Goal: Information Seeking & Learning: Learn about a topic

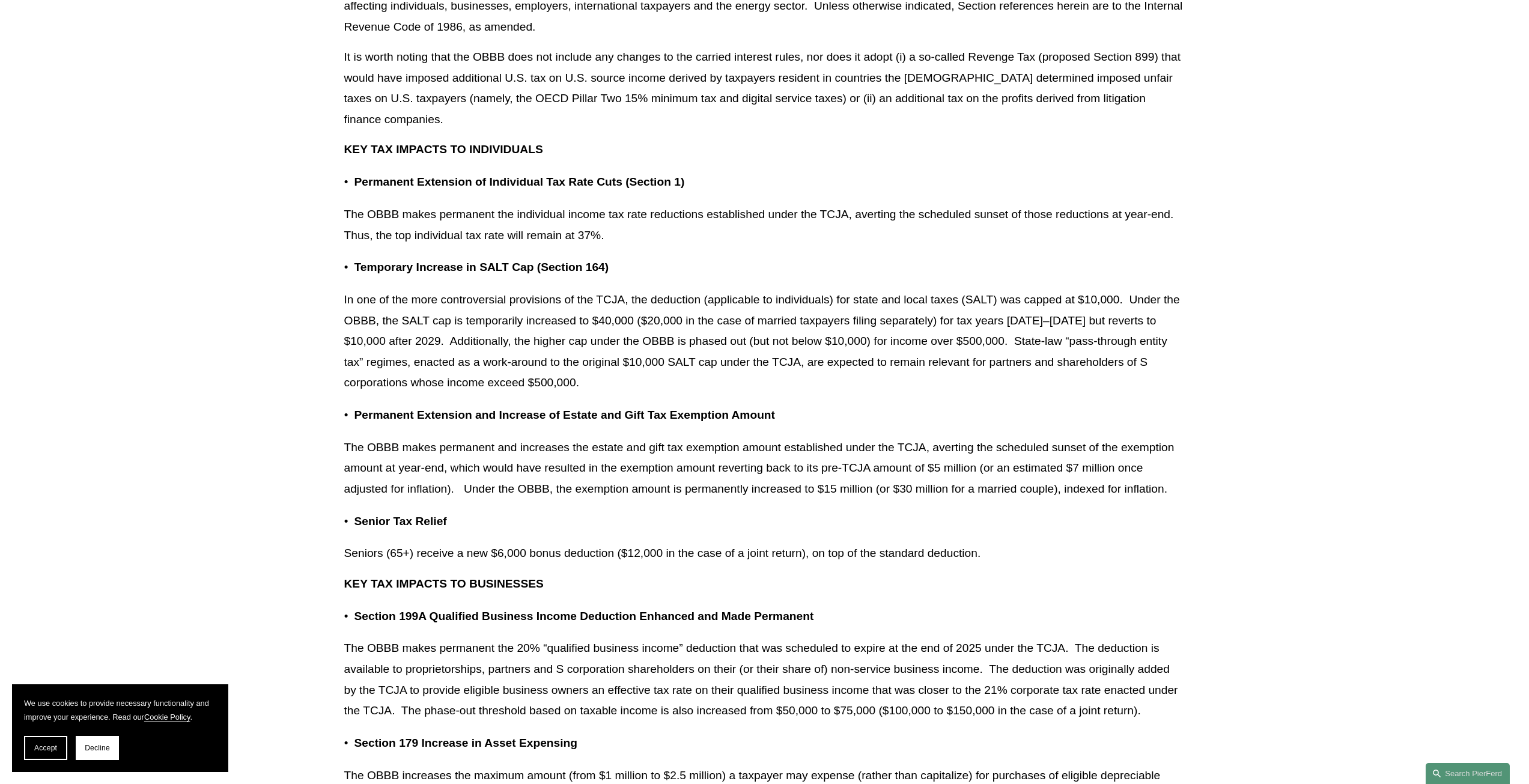
scroll to position [481, 0]
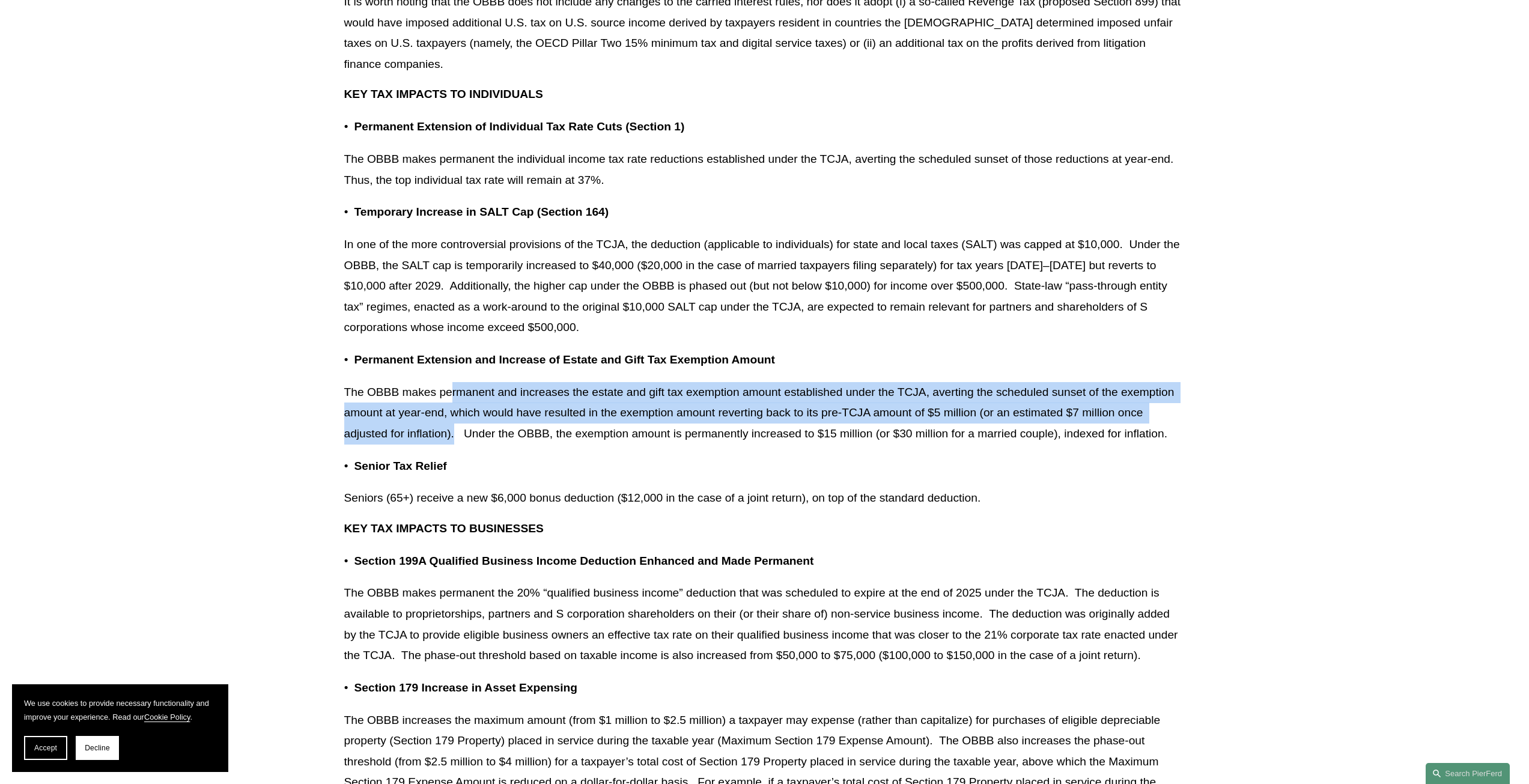
drag, startPoint x: 454, startPoint y: 396, endPoint x: 454, endPoint y: 426, distance: 30.0
click at [454, 426] on p "The OBBB makes permanent and increases the estate and gift tax exemption amount…" at bounding box center [765, 413] width 841 height 63
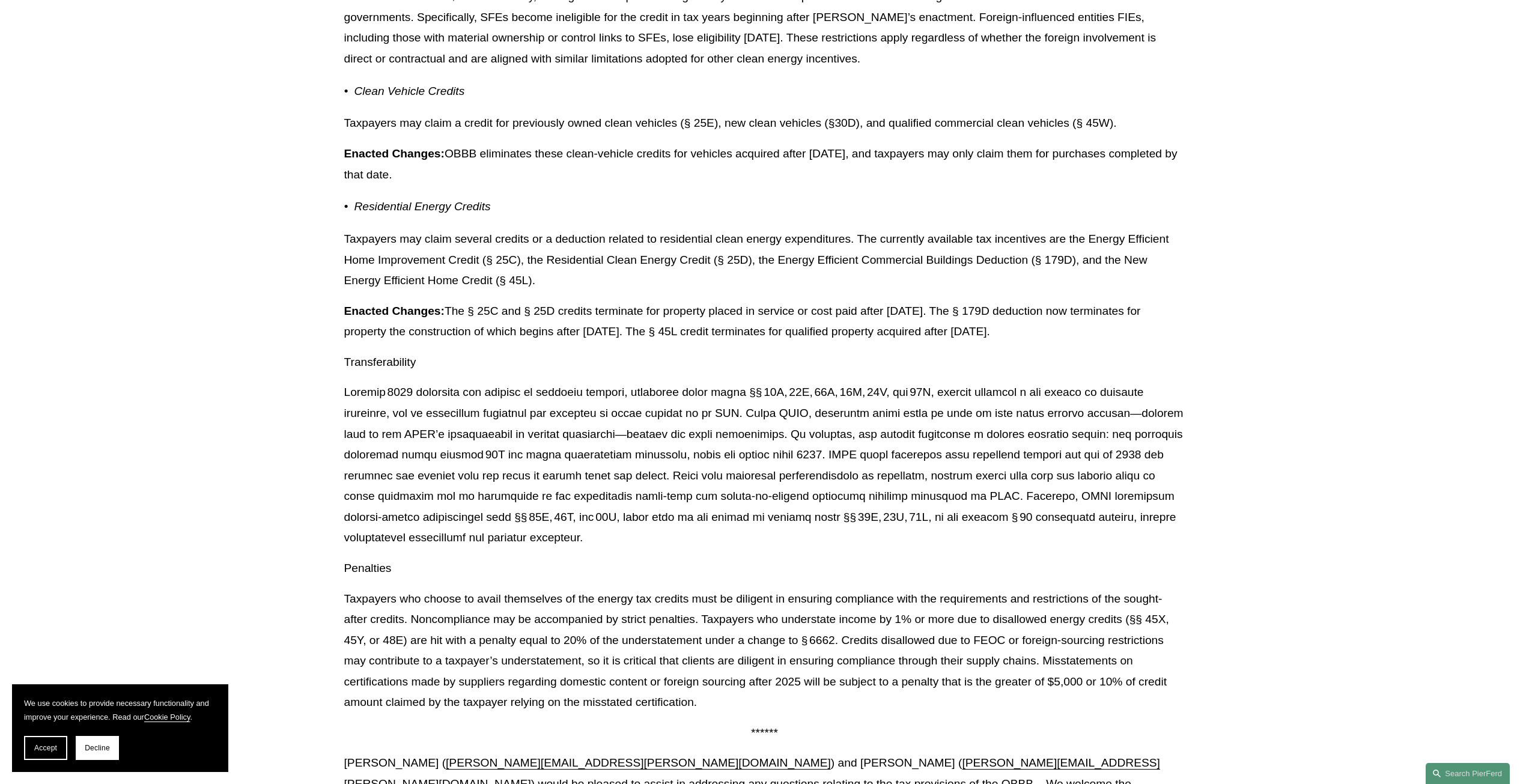
scroll to position [9545, 0]
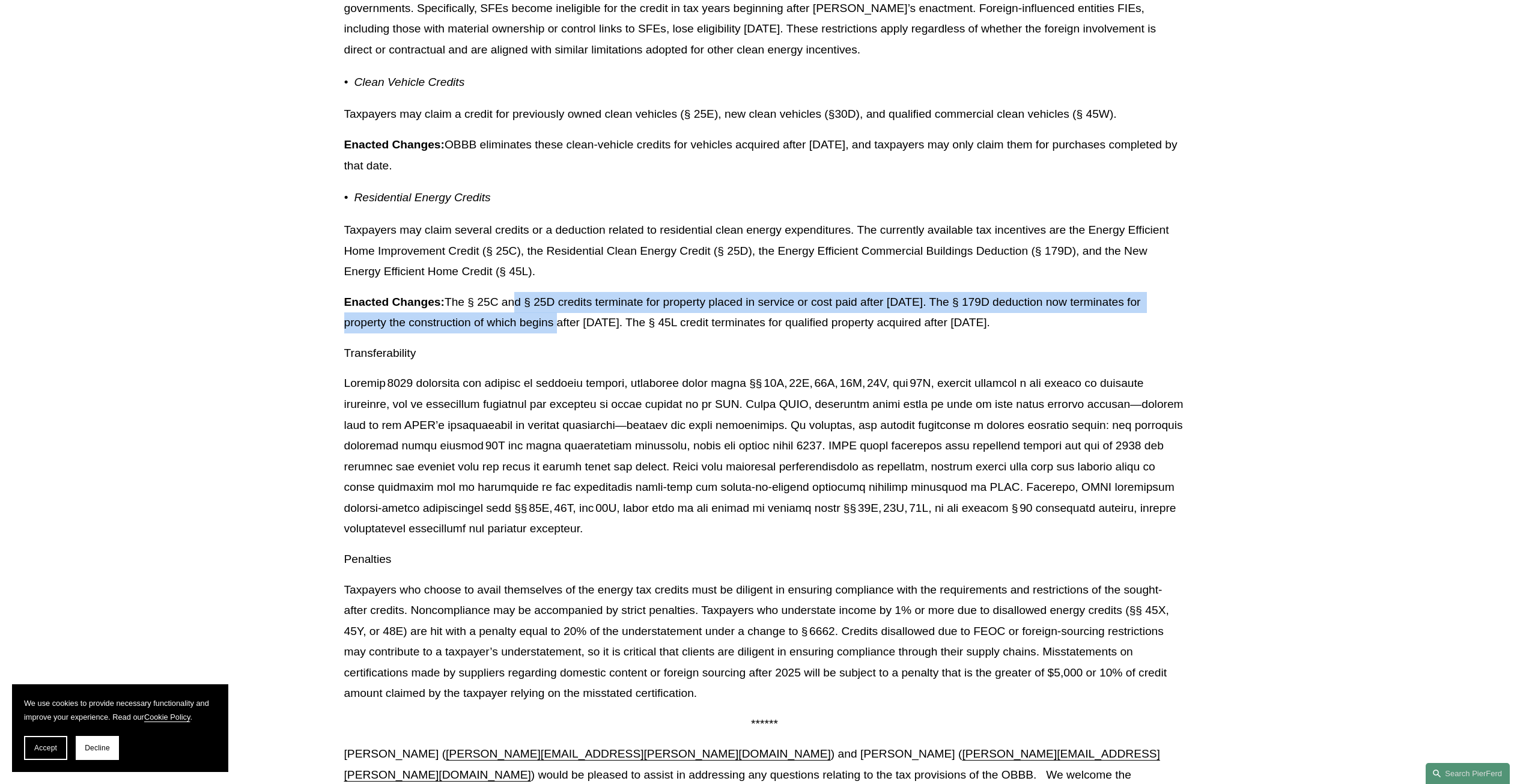
drag, startPoint x: 513, startPoint y: 319, endPoint x: 571, endPoint y: 334, distance: 59.9
click at [571, 333] on p "Enacted Changes: The § 25C and § 25D credits terminate for property placed in s…" at bounding box center [765, 313] width 841 height 42
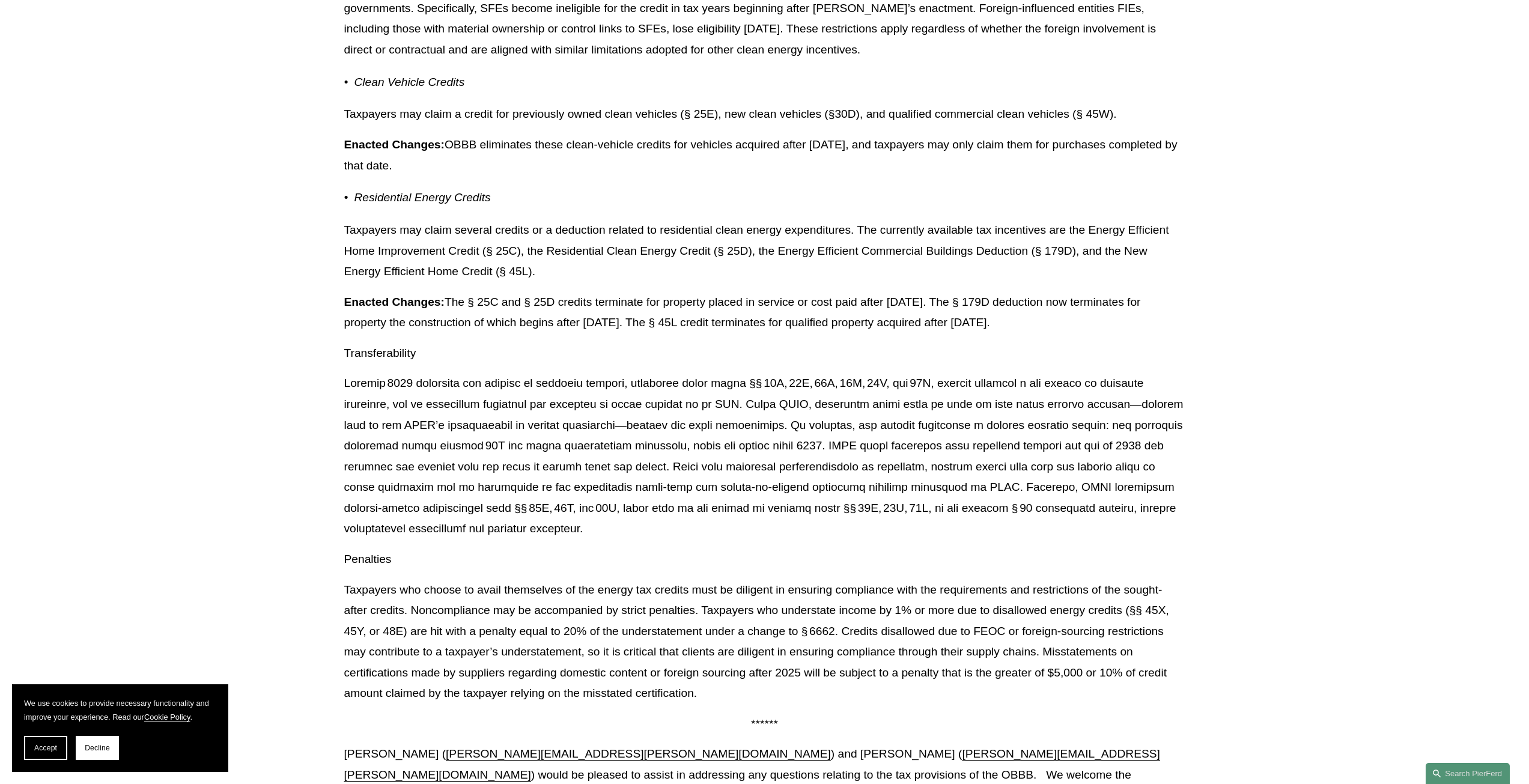
click at [596, 319] on p "Enacted Changes: The § 25C and § 25D credits terminate for property placed in s…" at bounding box center [765, 313] width 841 height 42
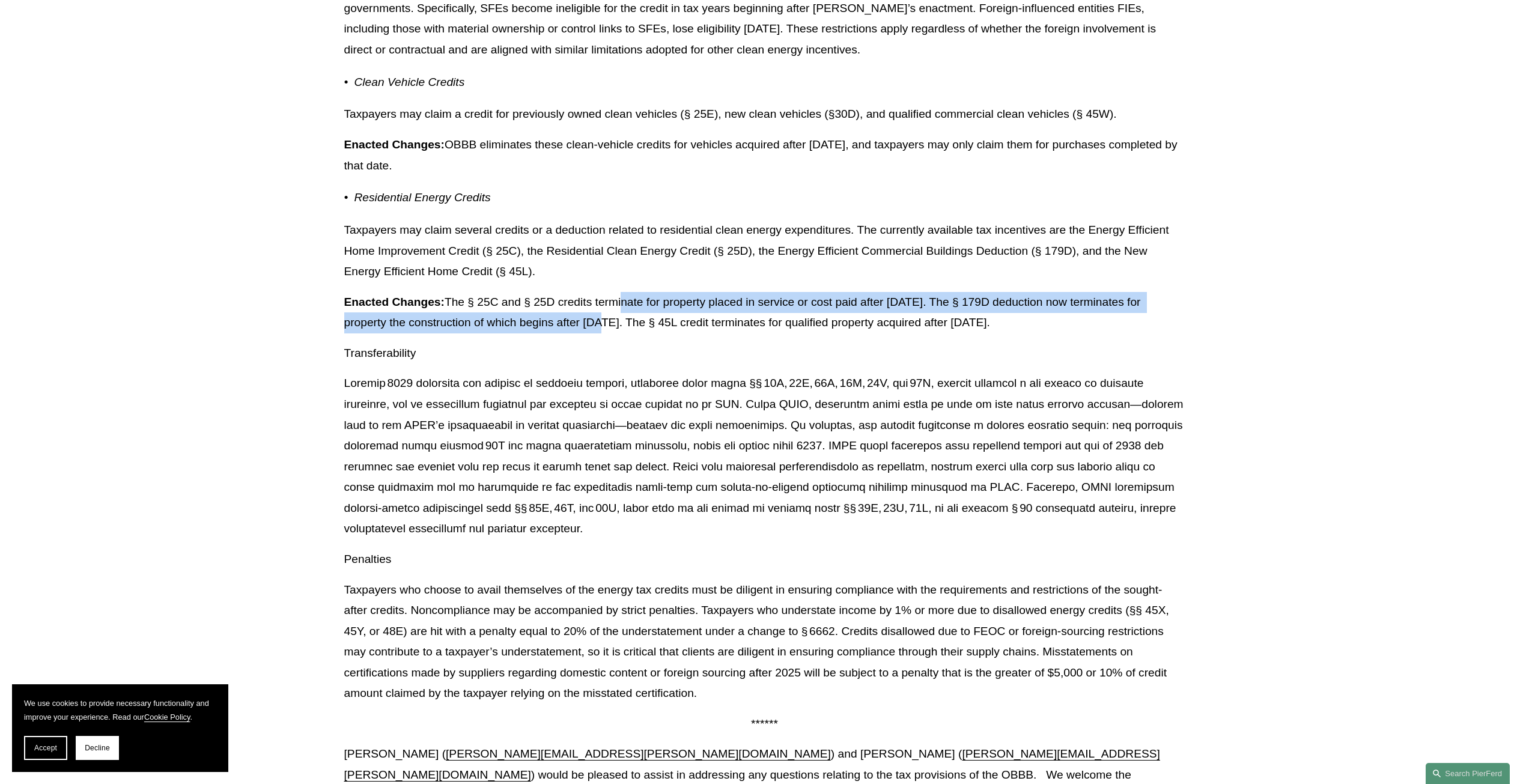
drag, startPoint x: 621, startPoint y: 319, endPoint x: 617, endPoint y: 345, distance: 26.3
click at [617, 333] on p "Enacted Changes: The § 25C and § 25D credits terminate for property placed in s…" at bounding box center [765, 313] width 841 height 42
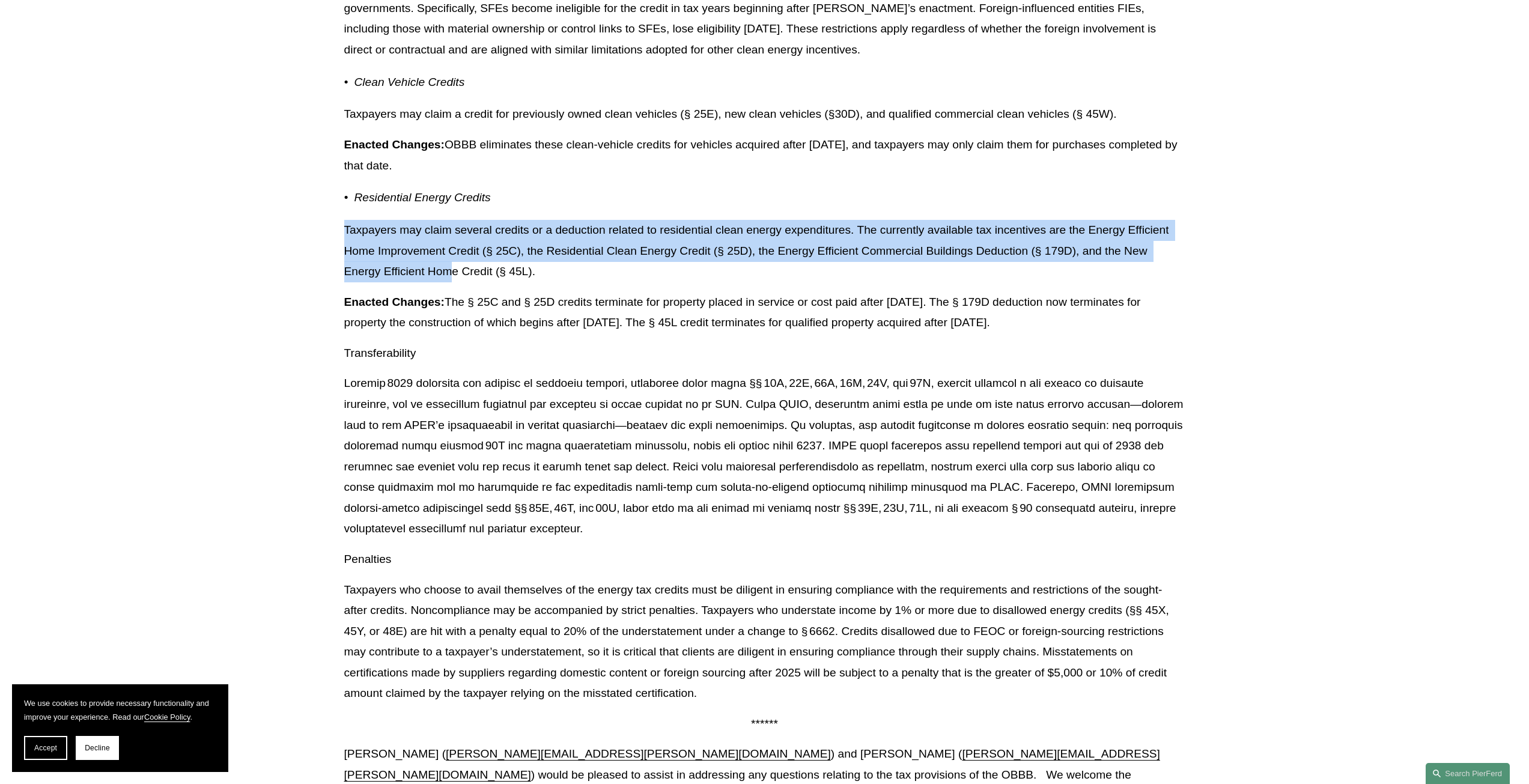
drag, startPoint x: 341, startPoint y: 248, endPoint x: 454, endPoint y: 283, distance: 118.3
click at [454, 282] on p "Taxpayers may claim several credits or a deduction related to residential clean…" at bounding box center [765, 250] width 841 height 63
drag, startPoint x: 435, startPoint y: 260, endPoint x: 466, endPoint y: 287, distance: 41.1
click at [466, 282] on p "Taxpayers may claim several credits or a deduction related to residential clean…" at bounding box center [765, 250] width 841 height 63
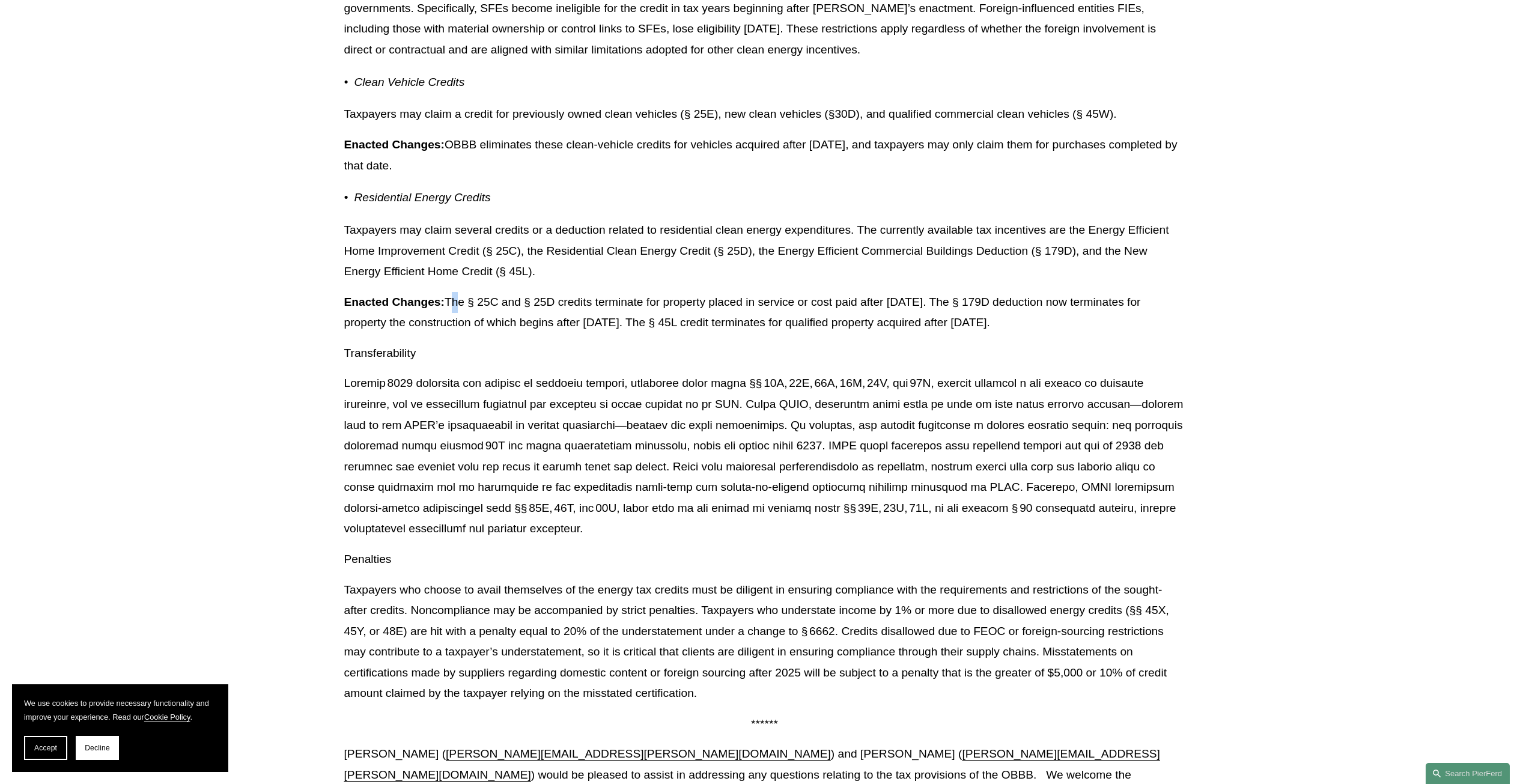
drag, startPoint x: 449, startPoint y: 324, endPoint x: 457, endPoint y: 331, distance: 10.6
click at [457, 331] on p "Enacted Changes: The § 25C and § 25D credits terminate for property placed in s…" at bounding box center [765, 313] width 841 height 42
click at [458, 331] on p "Enacted Changes: The § 25C and § 25D credits terminate for property placed in s…" at bounding box center [765, 313] width 841 height 42
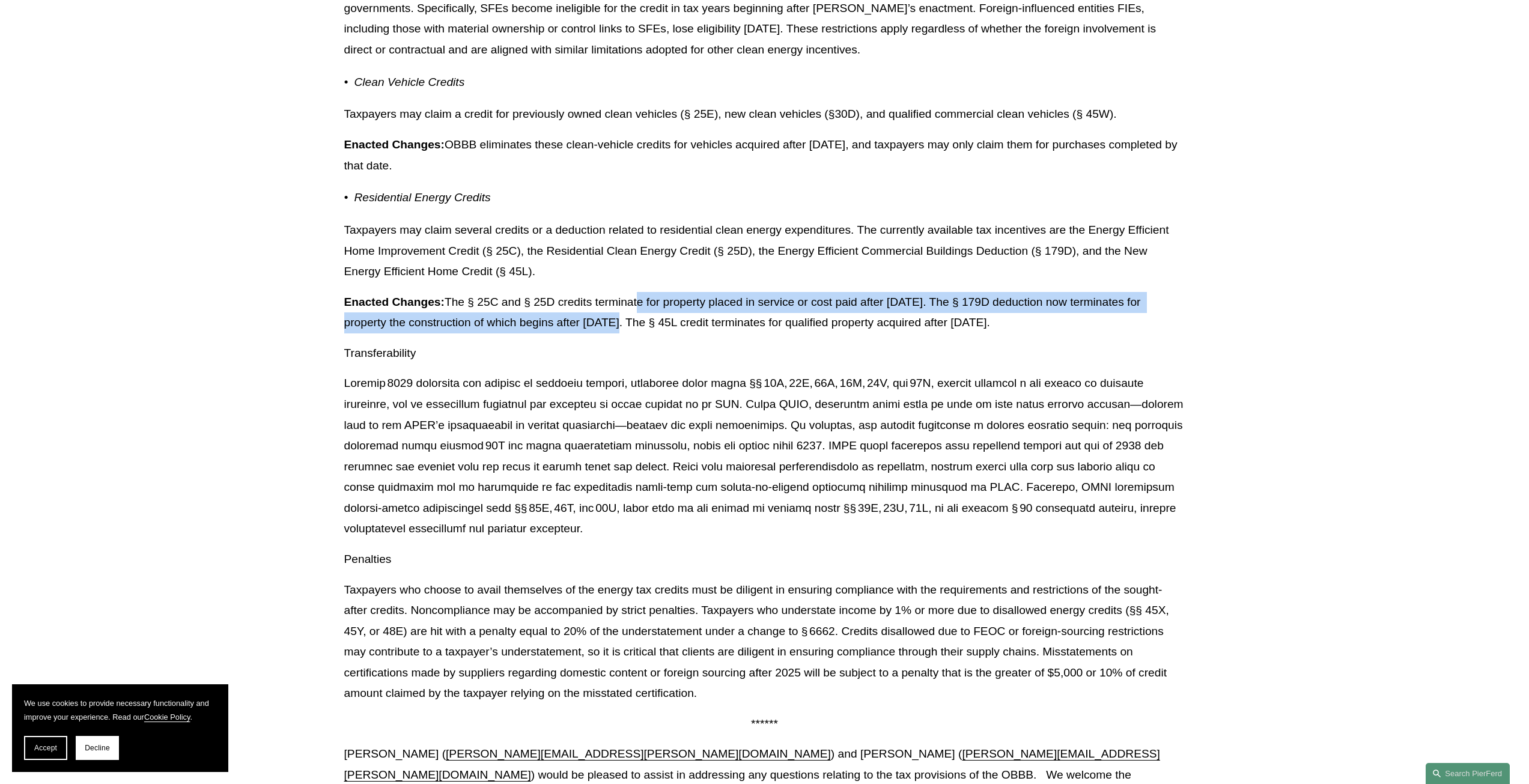
drag, startPoint x: 634, startPoint y: 327, endPoint x: 633, endPoint y: 336, distance: 9.1
click at [633, 333] on p "Enacted Changes: The § 25C and § 25D credits terminate for property placed in s…" at bounding box center [765, 313] width 841 height 42
click at [632, 333] on p "Enacted Changes: The § 25C and § 25D credits terminate for property placed in s…" at bounding box center [765, 313] width 841 height 42
click at [635, 319] on p "Enacted Changes: The § 25C and § 25D credits terminate for property placed in s…" at bounding box center [765, 313] width 841 height 42
drag, startPoint x: 829, startPoint y: 322, endPoint x: 804, endPoint y: 344, distance: 33.3
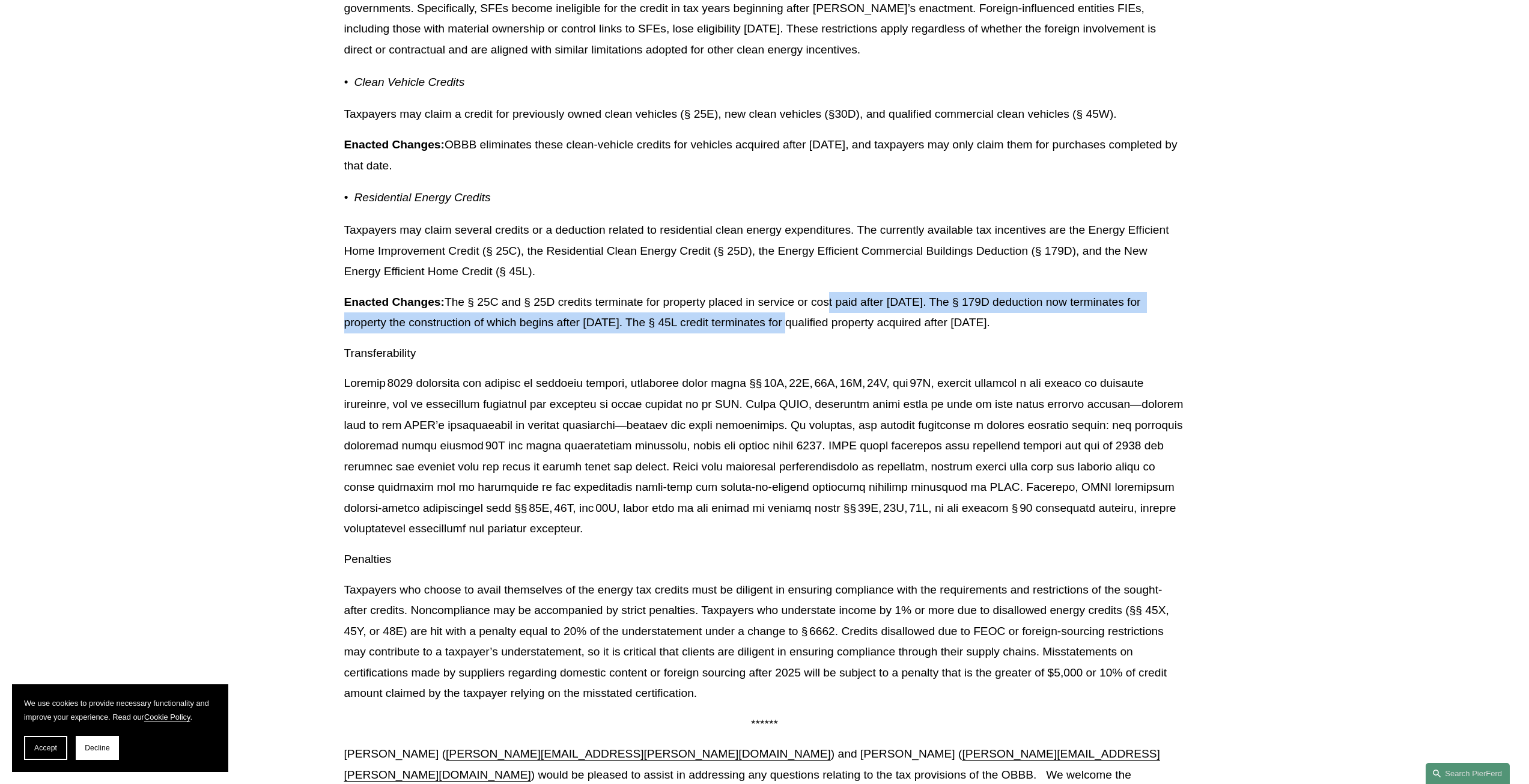
click at [804, 333] on p "Enacted Changes: The § 25C and § 25D credits terminate for property placed in s…" at bounding box center [765, 313] width 841 height 42
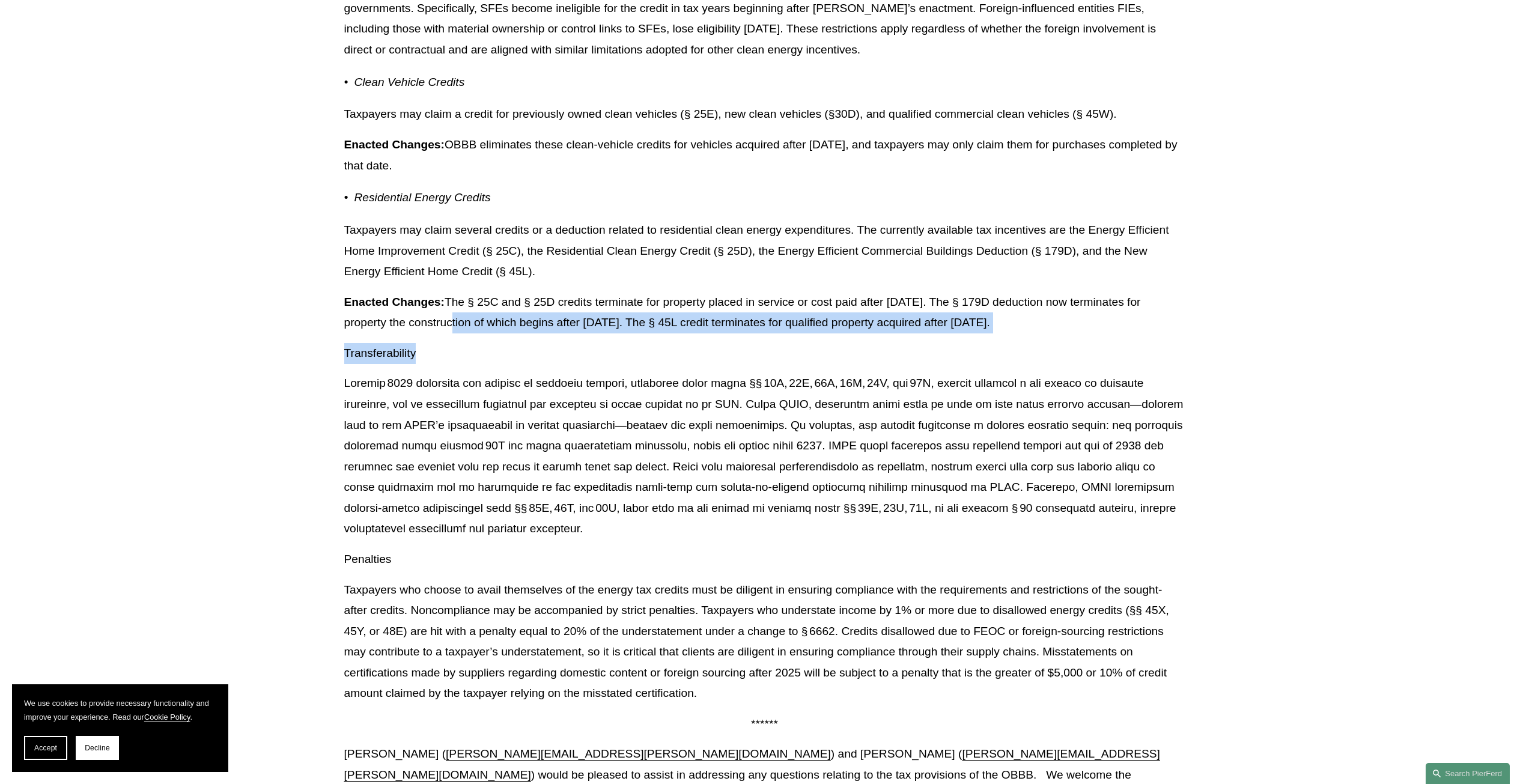
drag, startPoint x: 463, startPoint y: 346, endPoint x: 780, endPoint y: 365, distance: 317.6
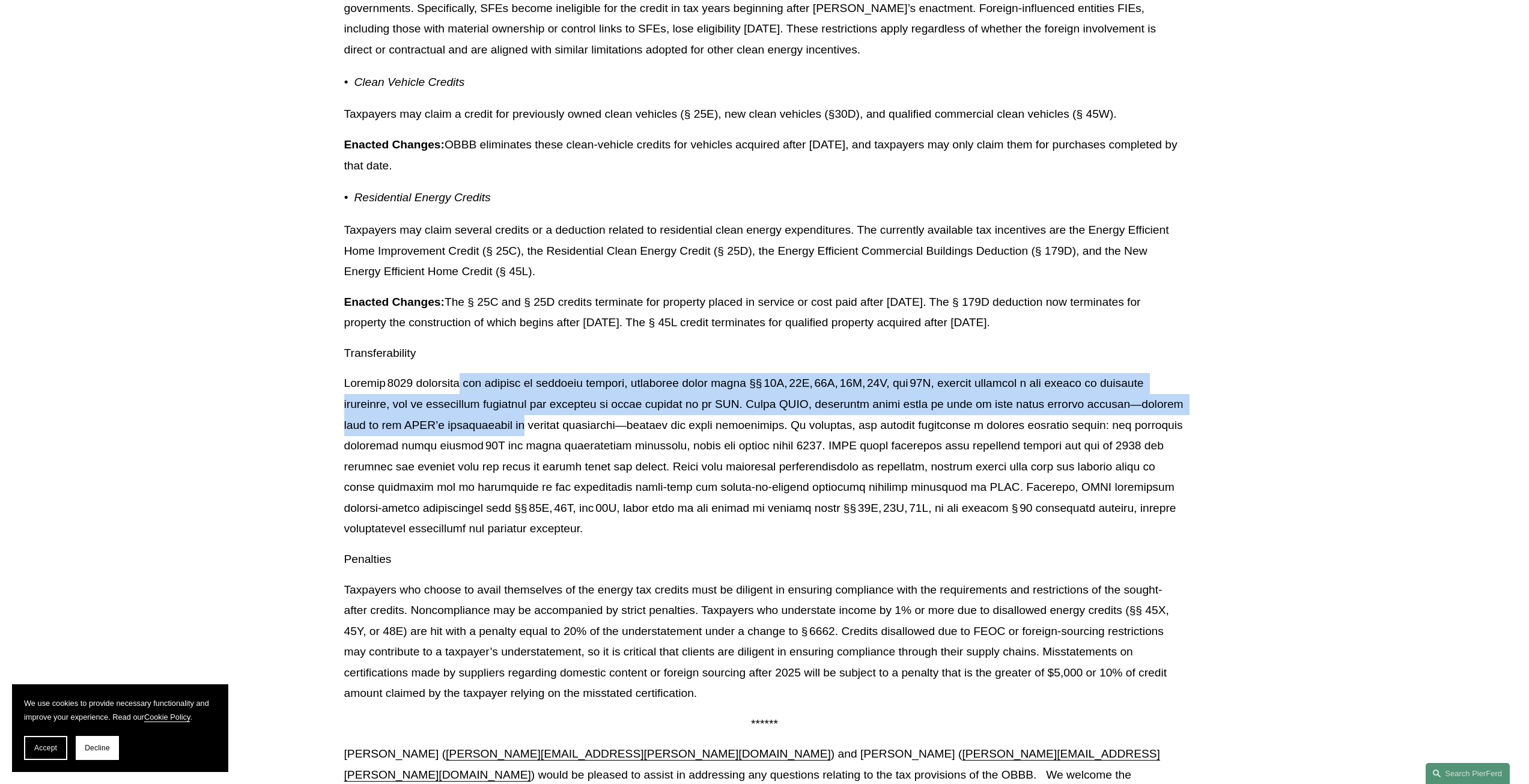
drag, startPoint x: 469, startPoint y: 406, endPoint x: 464, endPoint y: 442, distance: 36.3
click at [464, 442] on p at bounding box center [765, 456] width 841 height 167
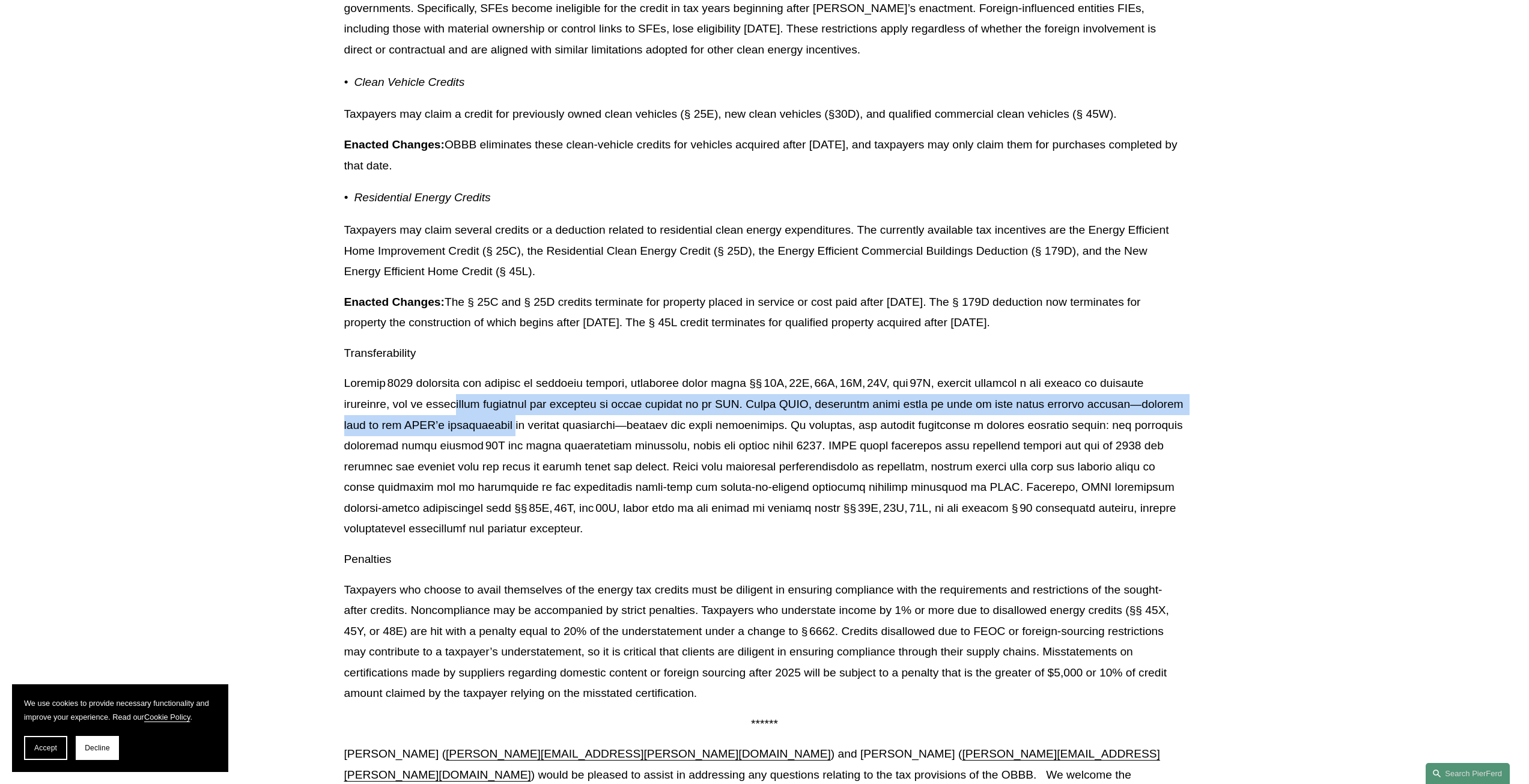
drag, startPoint x: 448, startPoint y: 426, endPoint x: 451, endPoint y: 441, distance: 15.3
click at [451, 441] on p at bounding box center [765, 456] width 841 height 167
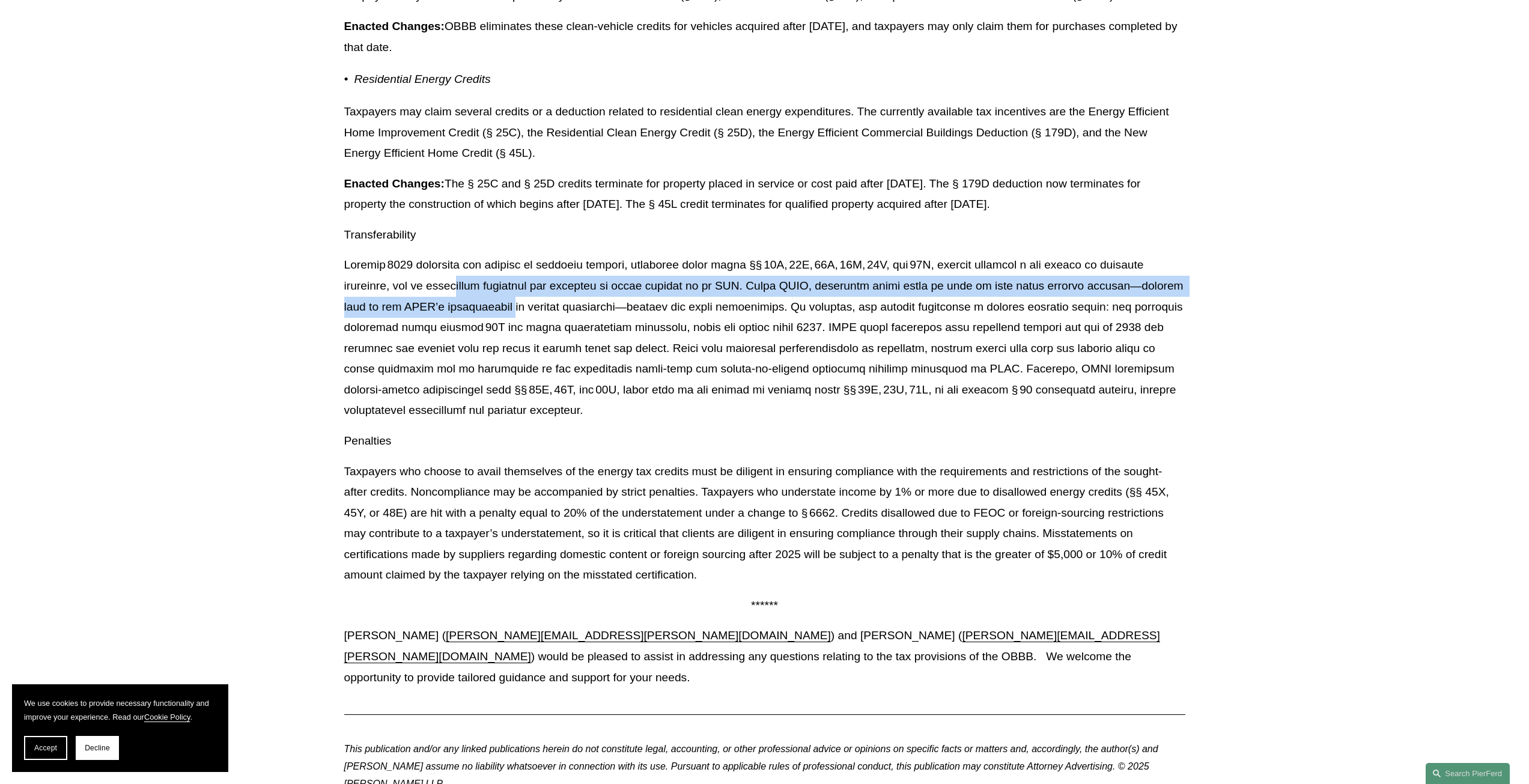
scroll to position [9665, 0]
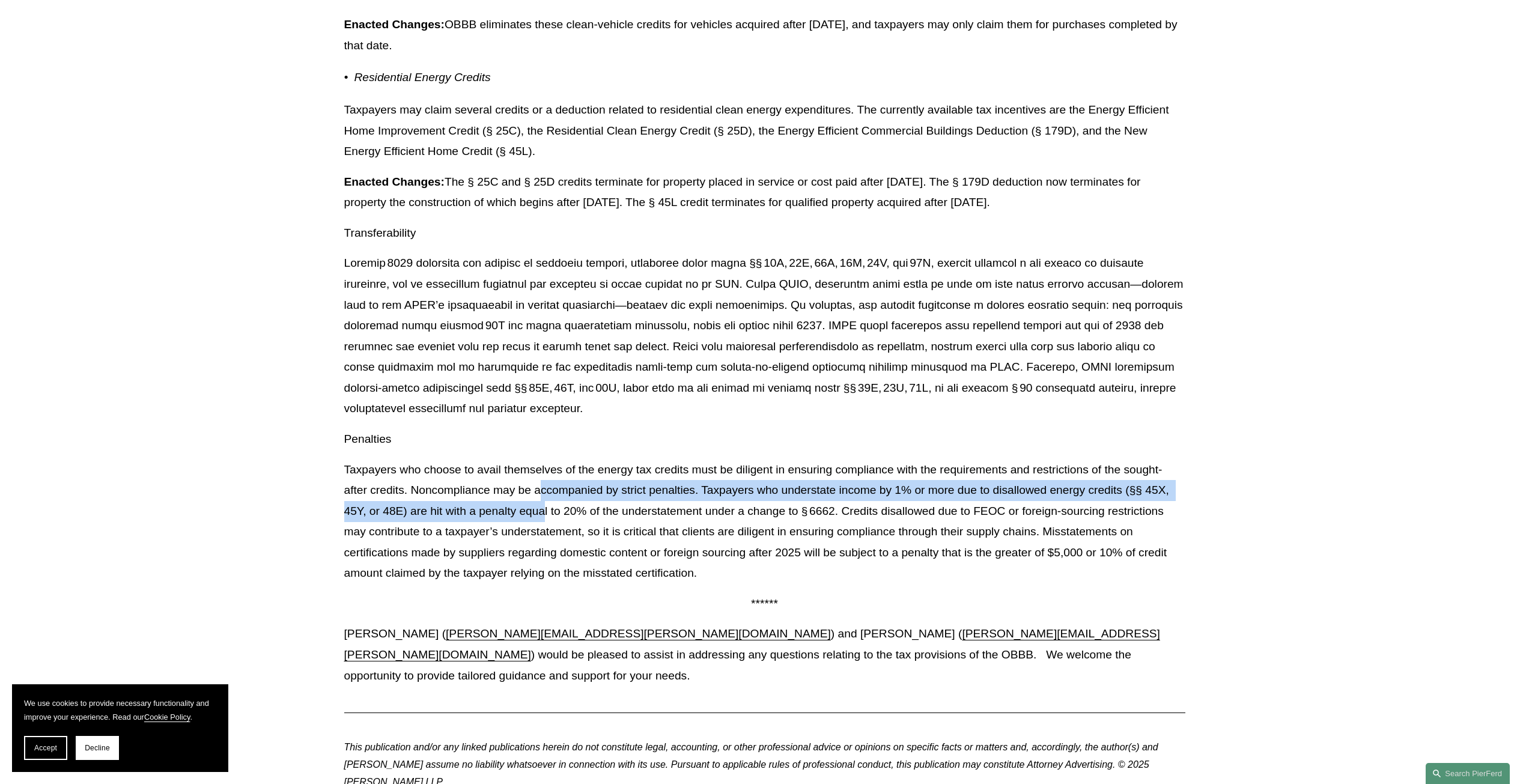
drag, startPoint x: 538, startPoint y: 513, endPoint x: 543, endPoint y: 536, distance: 23.5
click at [543, 536] on p "Taxpayers who choose to avail themselves of the energy tax credits must be dili…" at bounding box center [765, 522] width 841 height 125
drag, startPoint x: 572, startPoint y: 529, endPoint x: 439, endPoint y: 523, distance: 133.1
click at [439, 523] on p "Taxpayers who choose to avail themselves of the energy tax credits must be dili…" at bounding box center [765, 522] width 841 height 125
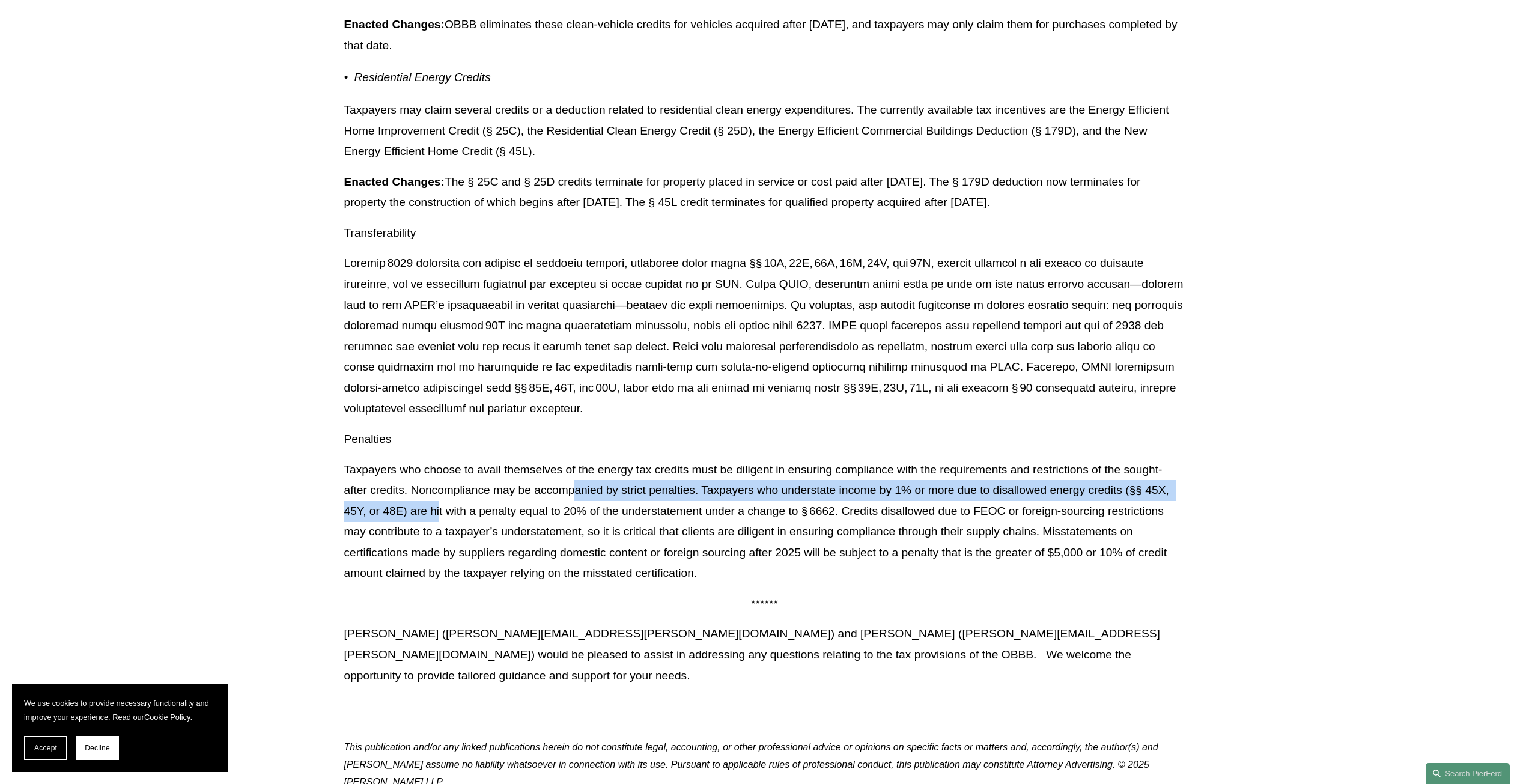
click at [439, 525] on p "Taxpayers who choose to avail themselves of the energy tax credits must be dili…" at bounding box center [765, 522] width 841 height 125
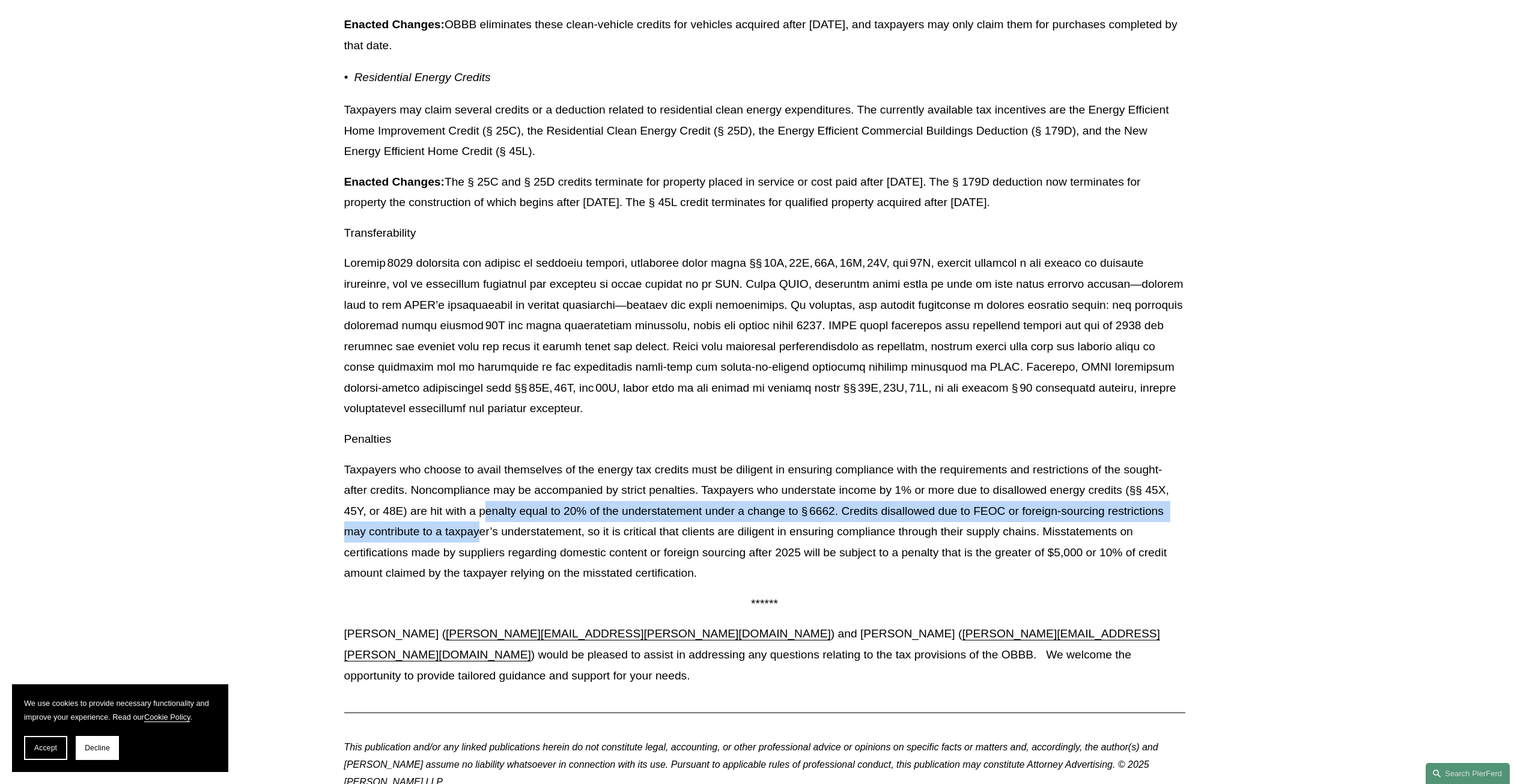
drag, startPoint x: 484, startPoint y: 529, endPoint x: 481, endPoint y: 543, distance: 14.3
click at [481, 543] on p "Taxpayers who choose to avail themselves of the energy tax credits must be dili…" at bounding box center [765, 522] width 841 height 125
drag, startPoint x: 505, startPoint y: 535, endPoint x: 493, endPoint y: 546, distance: 16.3
click at [493, 546] on p "Taxpayers who choose to avail themselves of the energy tax credits must be dili…" at bounding box center [765, 522] width 841 height 125
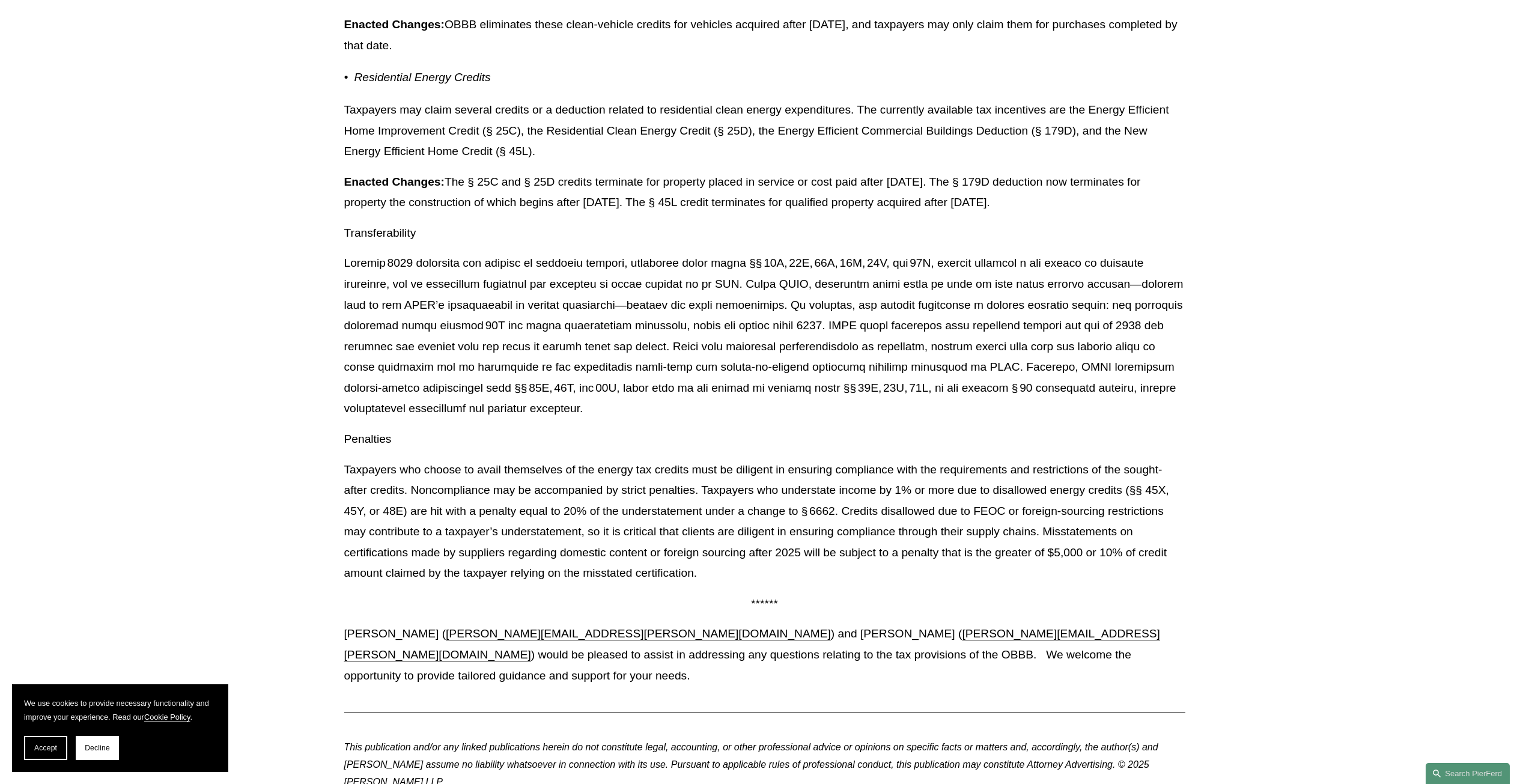
click at [481, 500] on p "Taxpayers who choose to avail themselves of the energy tax credits must be dili…" at bounding box center [765, 522] width 841 height 125
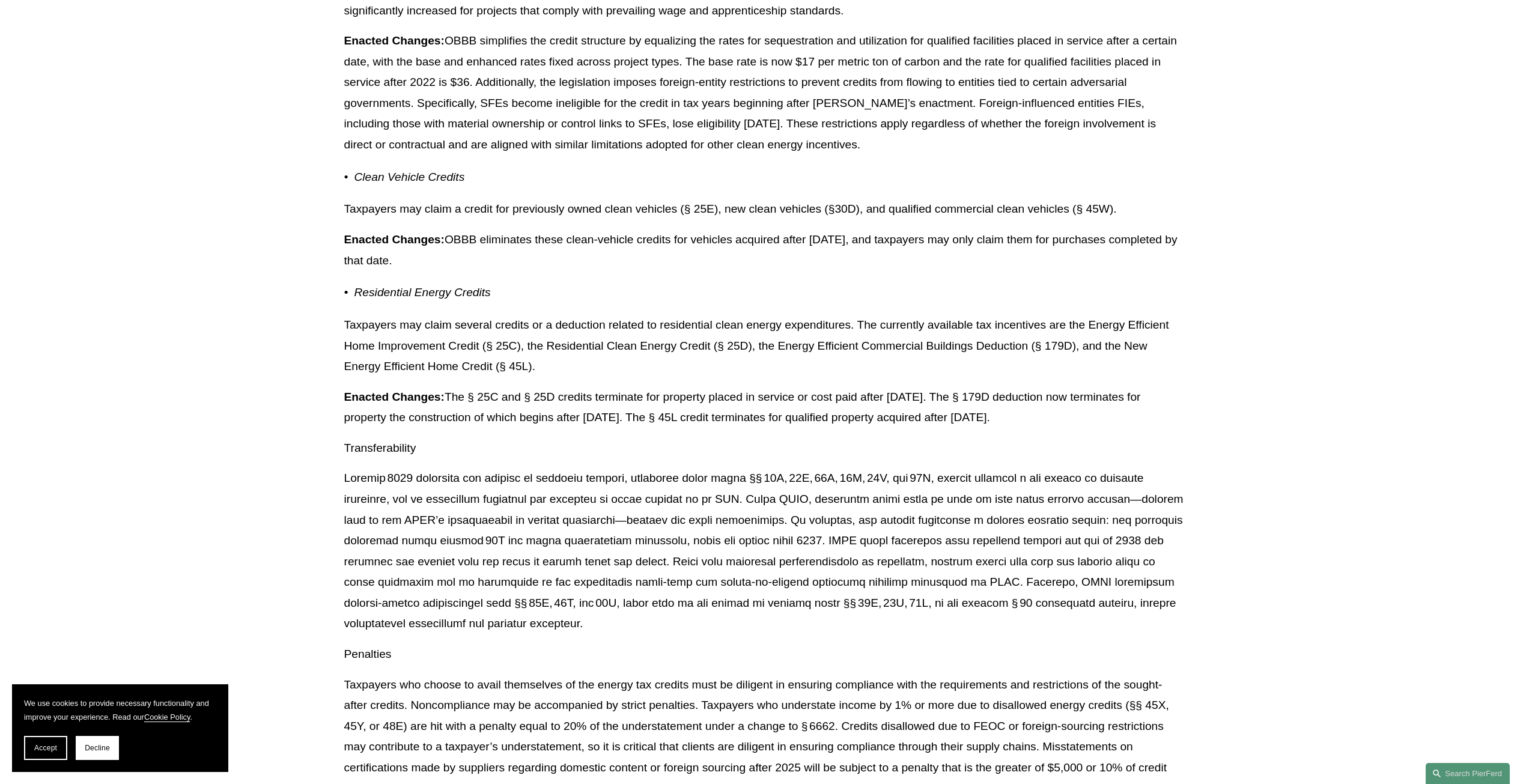
scroll to position [9424, 0]
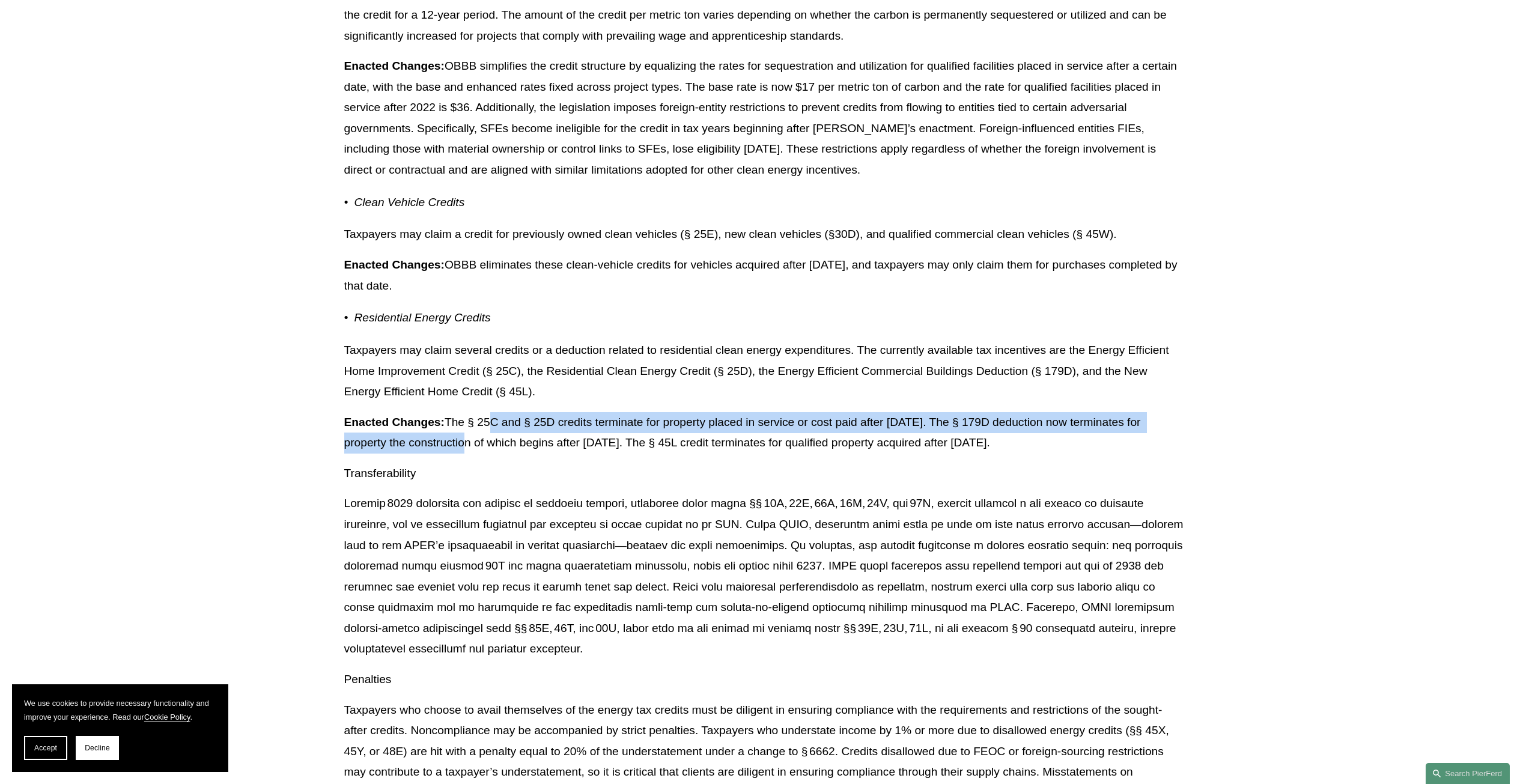
drag, startPoint x: 490, startPoint y: 439, endPoint x: 478, endPoint y: 472, distance: 35.1
click at [478, 453] on p "Enacted Changes: The § 25C and § 25D credits terminate for property placed in s…" at bounding box center [765, 433] width 841 height 42
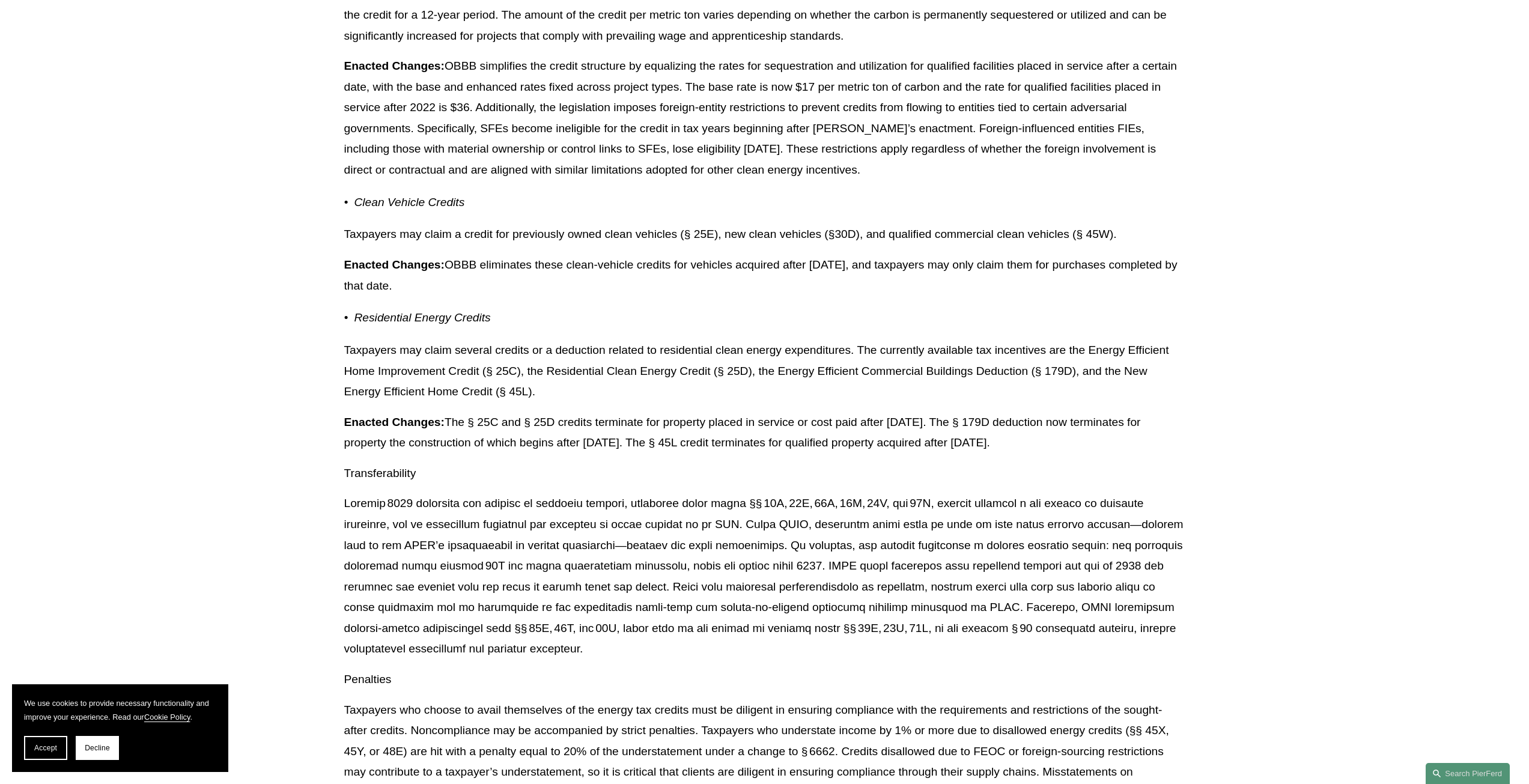
click at [462, 443] on p "Enacted Changes: The § 25C and § 25D credits terminate for property placed in s…" at bounding box center [765, 433] width 841 height 42
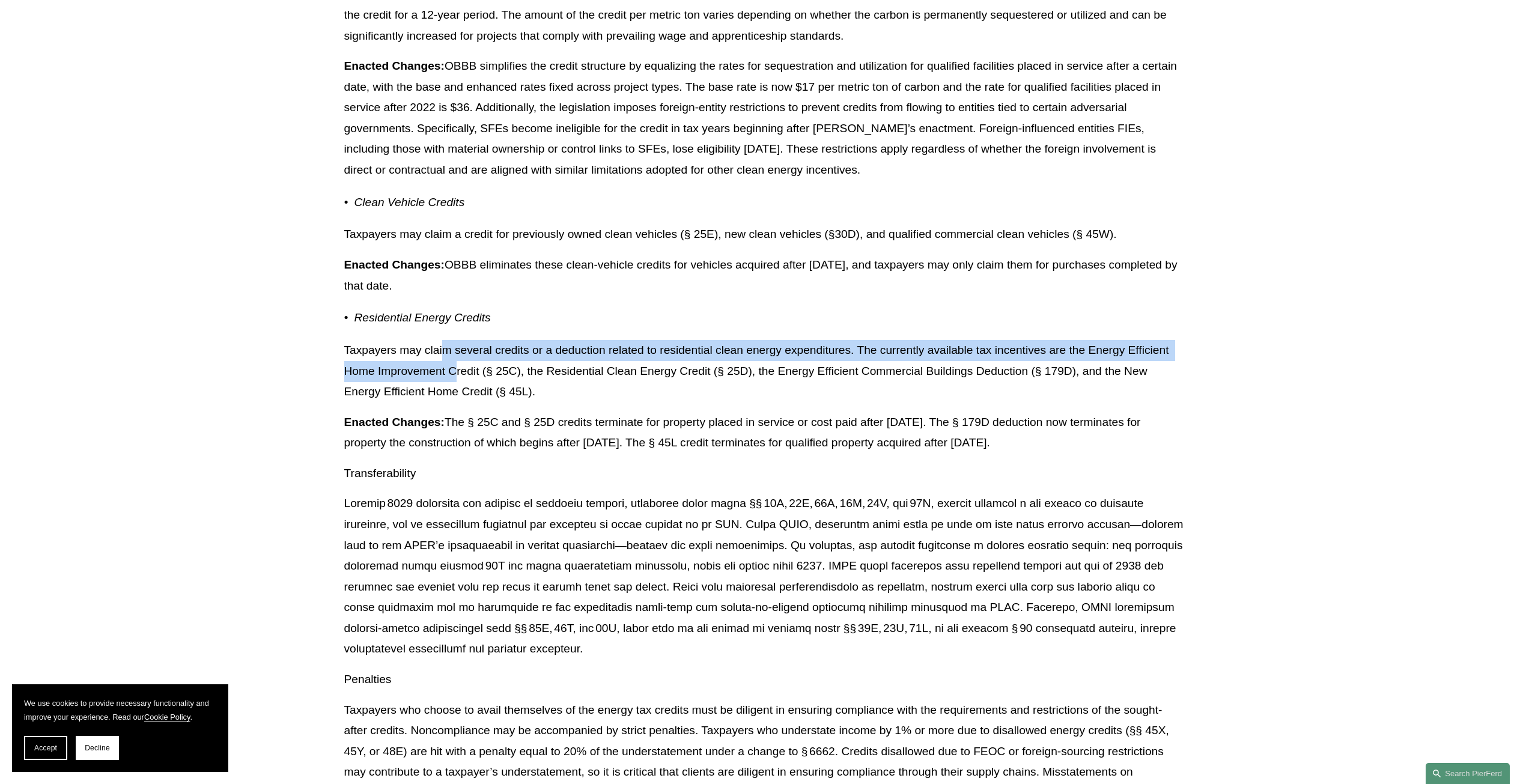
drag, startPoint x: 446, startPoint y: 372, endPoint x: 458, endPoint y: 399, distance: 29.5
click at [458, 399] on p "Taxpayers may claim several credits or a deduction related to residential clean…" at bounding box center [765, 371] width 841 height 63
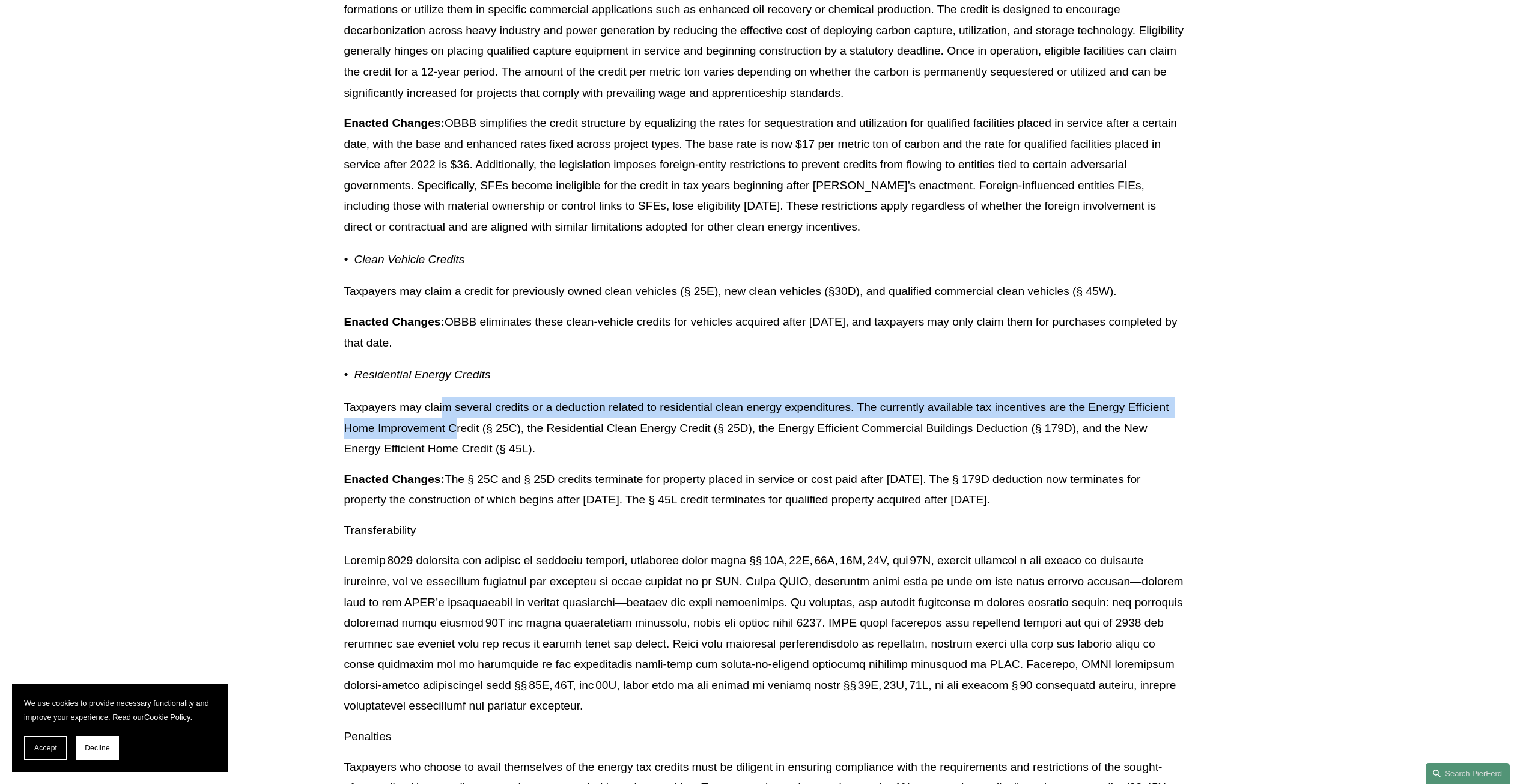
scroll to position [9364, 0]
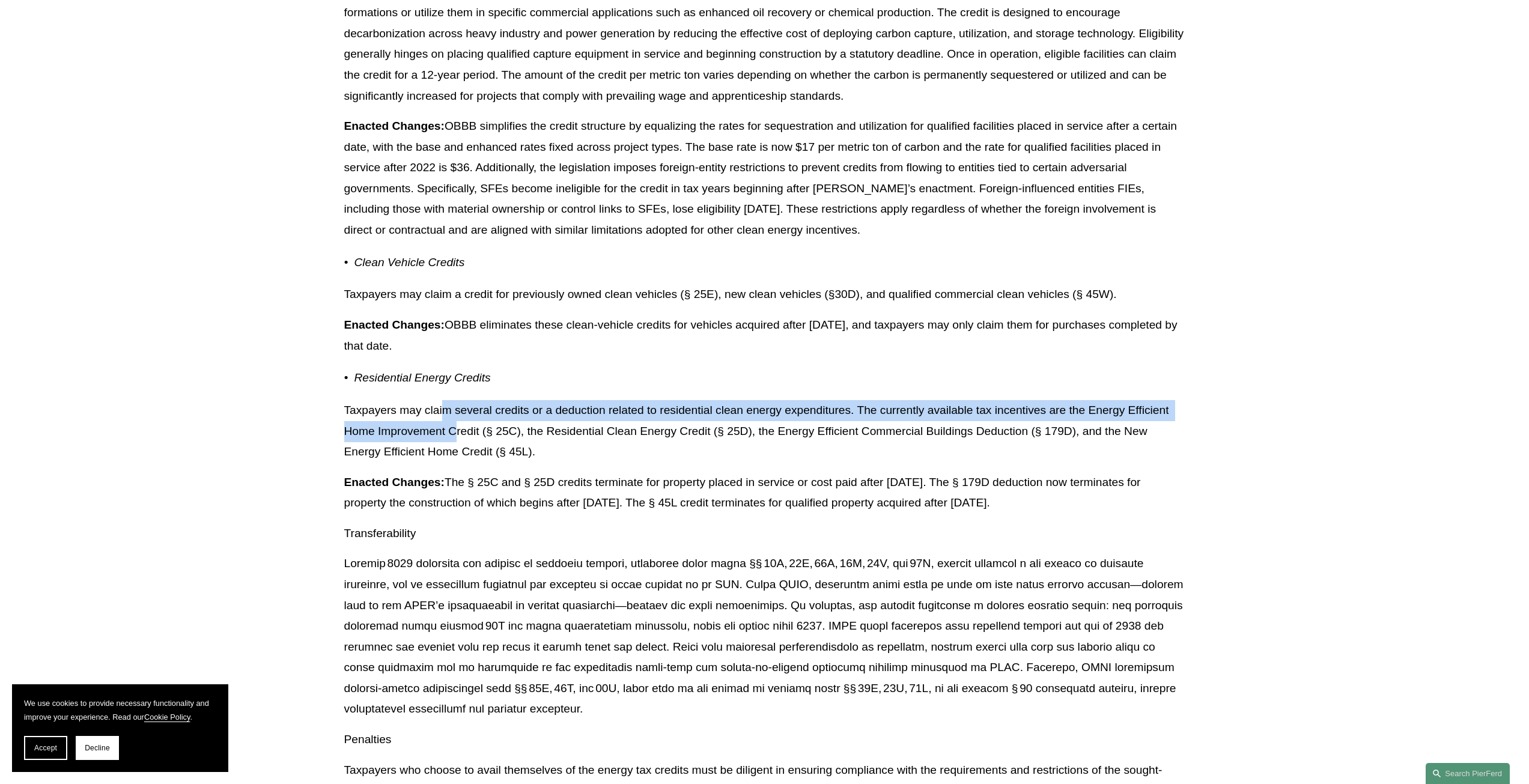
drag, startPoint x: 478, startPoint y: 351, endPoint x: 477, endPoint y: 362, distance: 11.0
click at [477, 356] on p "Enacted Changes: OBBB eliminates these clean-vehicle credits for vehicles acqui…" at bounding box center [765, 336] width 841 height 42
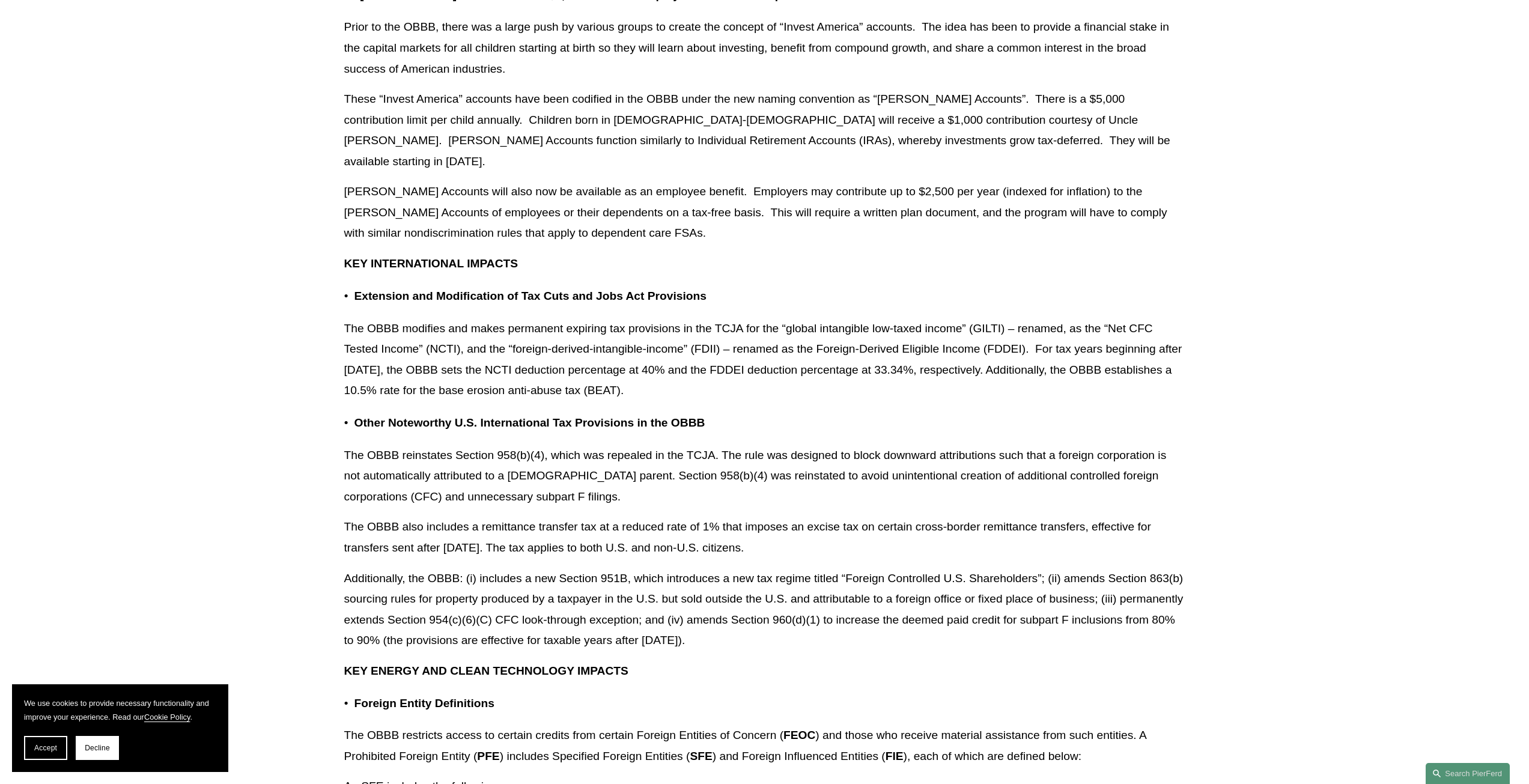
scroll to position [9424, 0]
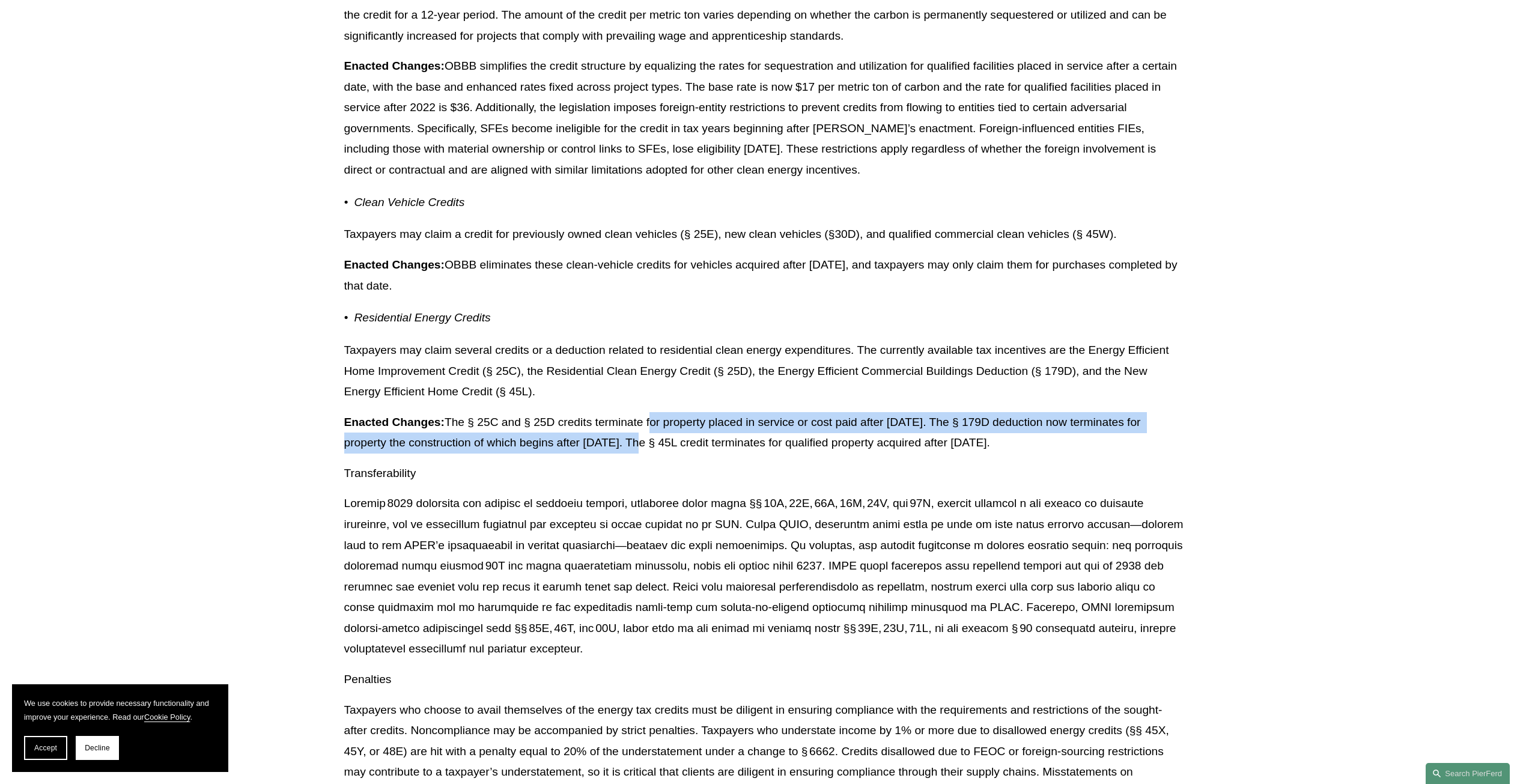
drag, startPoint x: 650, startPoint y: 447, endPoint x: 649, endPoint y: 463, distance: 16.0
click at [650, 453] on p "Enacted Changes: The § 25C and § 25D credits terminate for property placed in s…" at bounding box center [765, 433] width 841 height 42
click at [649, 453] on p "Enacted Changes: The § 25C and § 25D credits terminate for property placed in s…" at bounding box center [765, 433] width 841 height 42
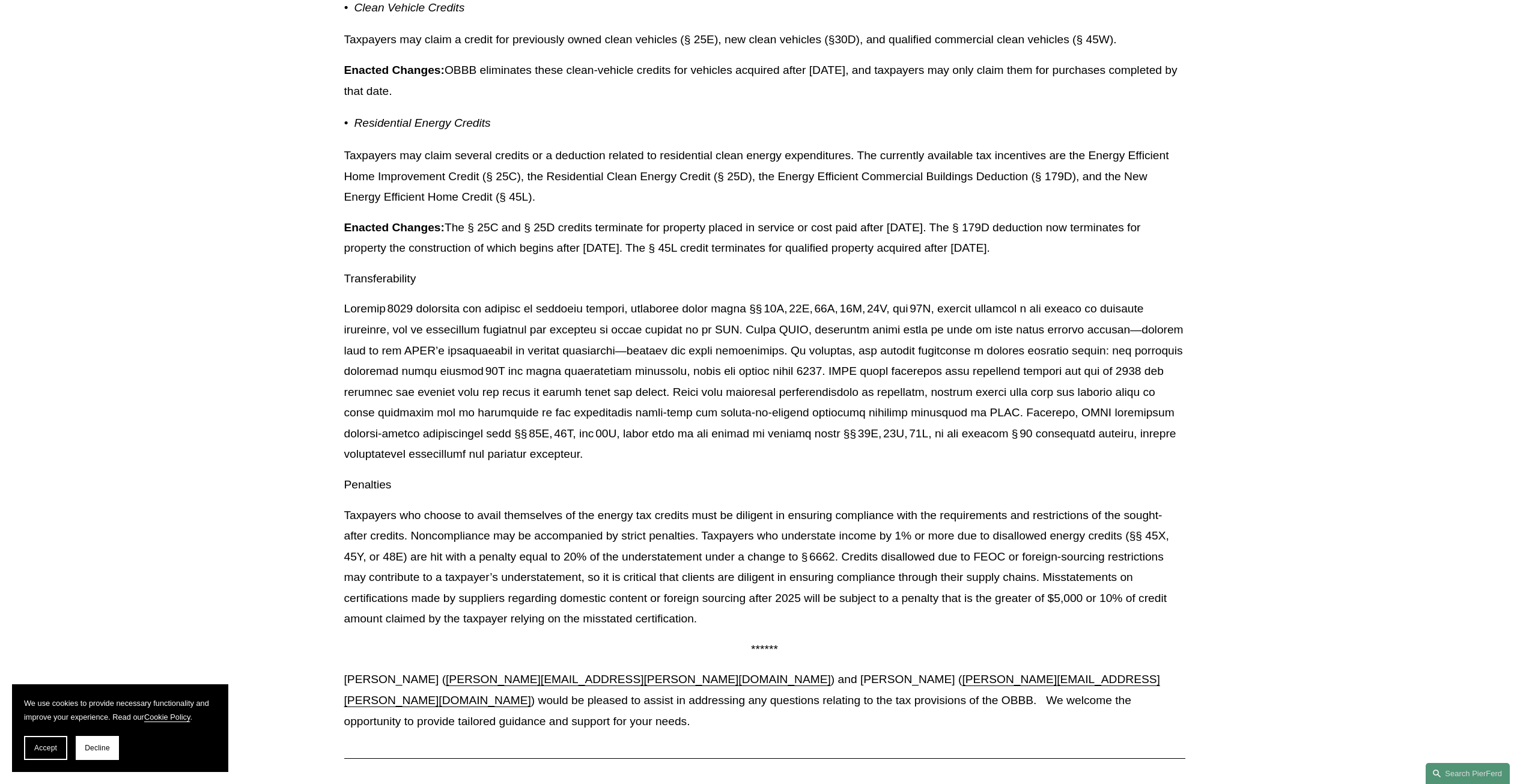
scroll to position [9725, 0]
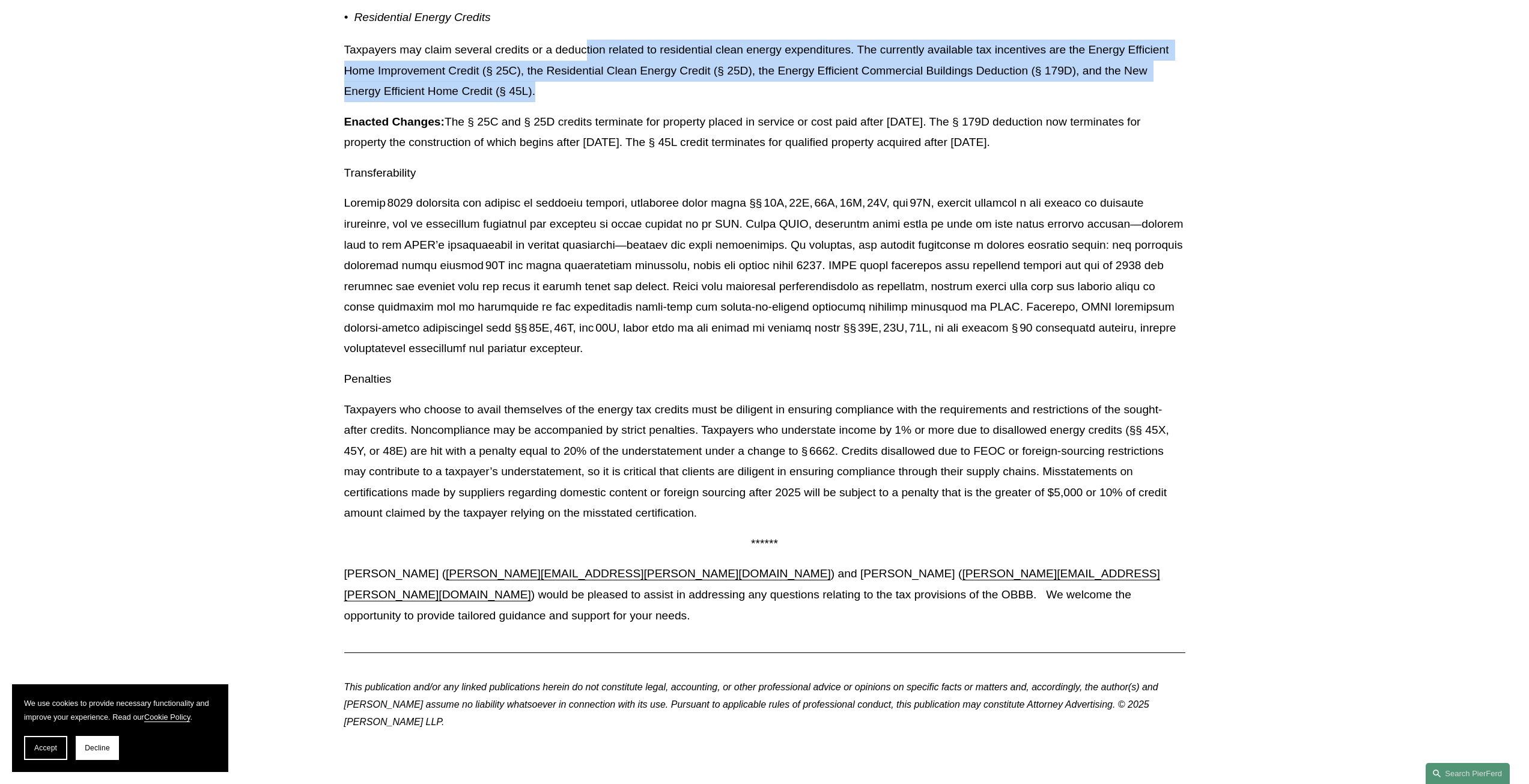
drag, startPoint x: 588, startPoint y: 66, endPoint x: 592, endPoint y: 107, distance: 41.2
click at [592, 102] on p "Taxpayers may claim several credits or a deduction related to residential clean…" at bounding box center [765, 71] width 841 height 63
